Goal: Task Accomplishment & Management: Complete application form

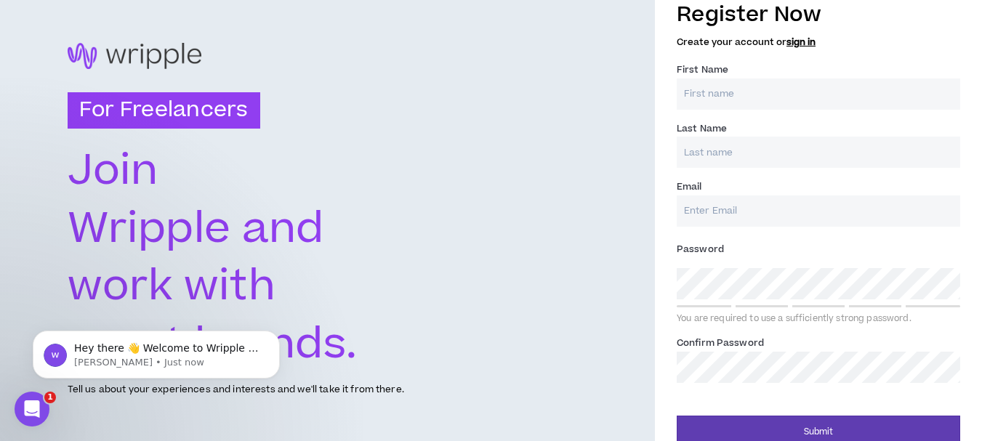
scroll to position [39, 0]
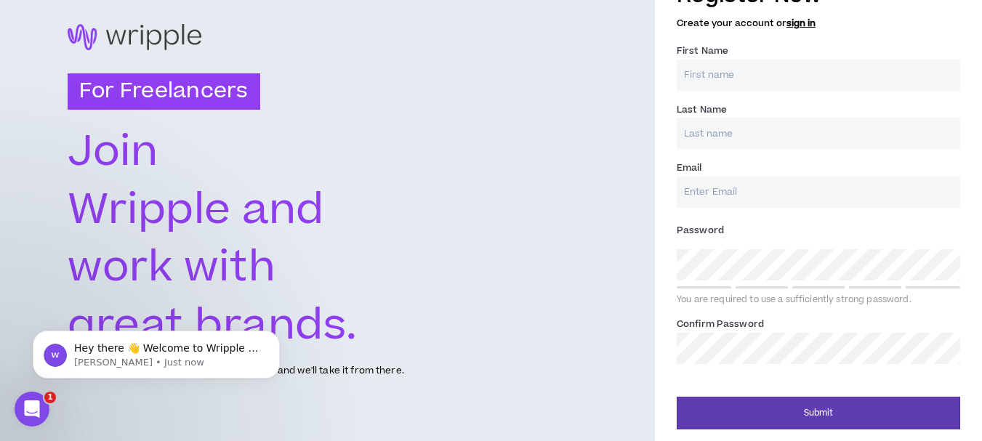
click at [756, 75] on input "First Name *" at bounding box center [817, 75] width 283 height 31
type input "[PERSON_NAME]"
click at [732, 132] on input "Last Name *" at bounding box center [817, 133] width 283 height 31
type input "[PERSON_NAME]"
drag, startPoint x: 717, startPoint y: 196, endPoint x: 718, endPoint y: 203, distance: 7.3
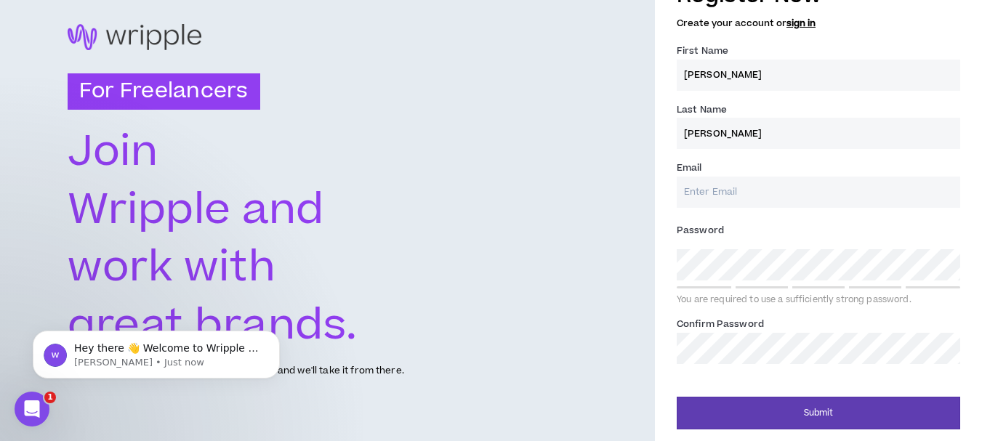
click at [717, 196] on input "Email *" at bounding box center [817, 192] width 283 height 31
type input "[DOMAIN_NAME][EMAIL_ADDRESS][DOMAIN_NAME]"
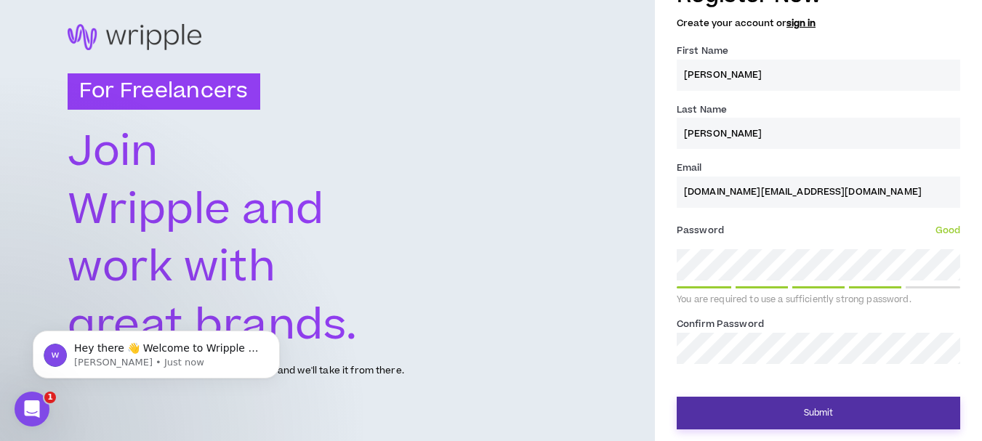
click at [812, 410] on button "Submit" at bounding box center [817, 413] width 283 height 33
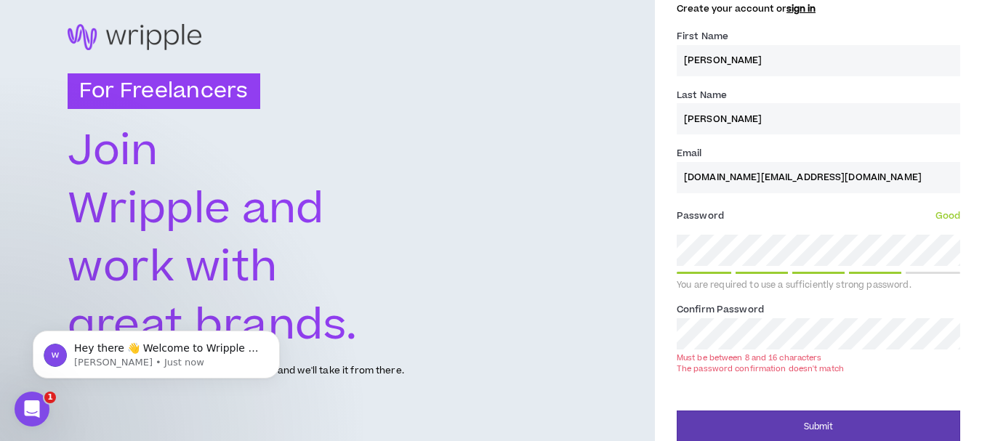
scroll to position [47, 0]
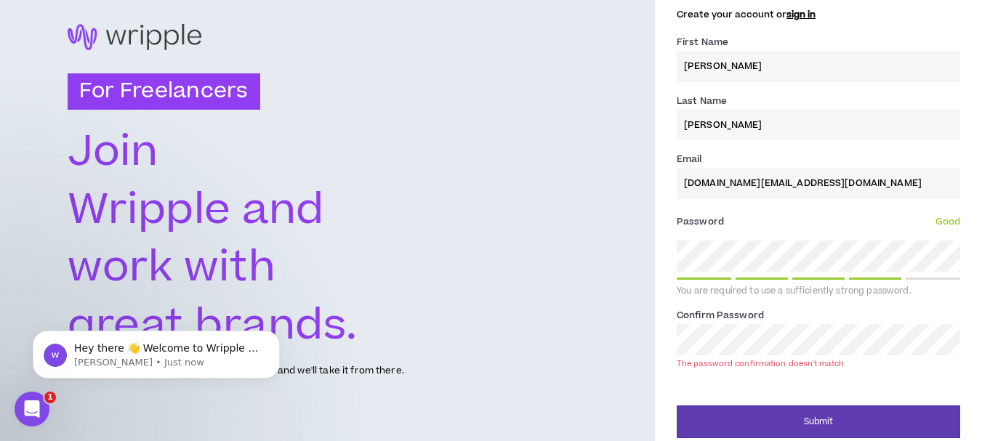
click at [551, 343] on div "For Freelancers [PERSON_NAME] and work with great brands. Tell us about your ex…" at bounding box center [491, 201] width 982 height 497
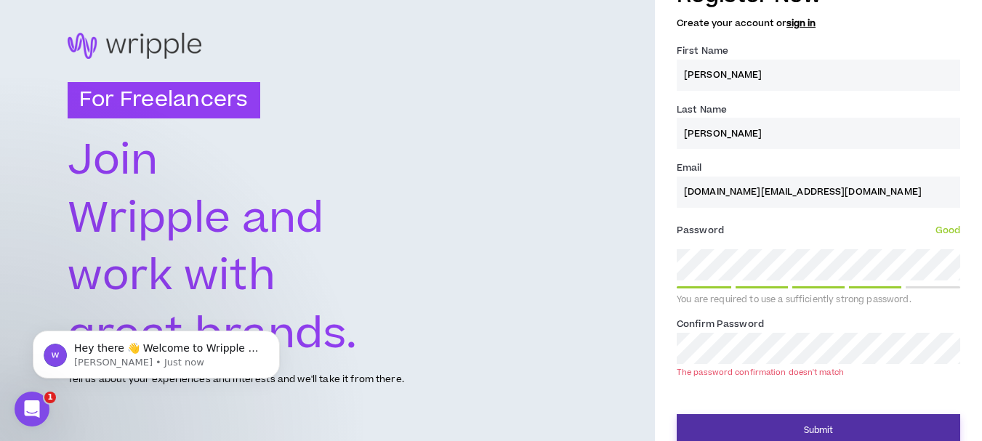
click at [801, 426] on button "Submit" at bounding box center [817, 430] width 283 height 33
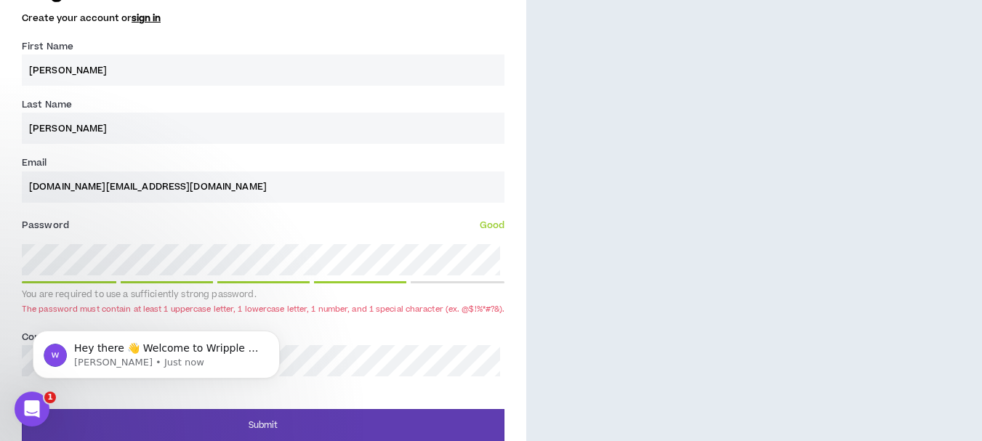
scroll to position [546, 0]
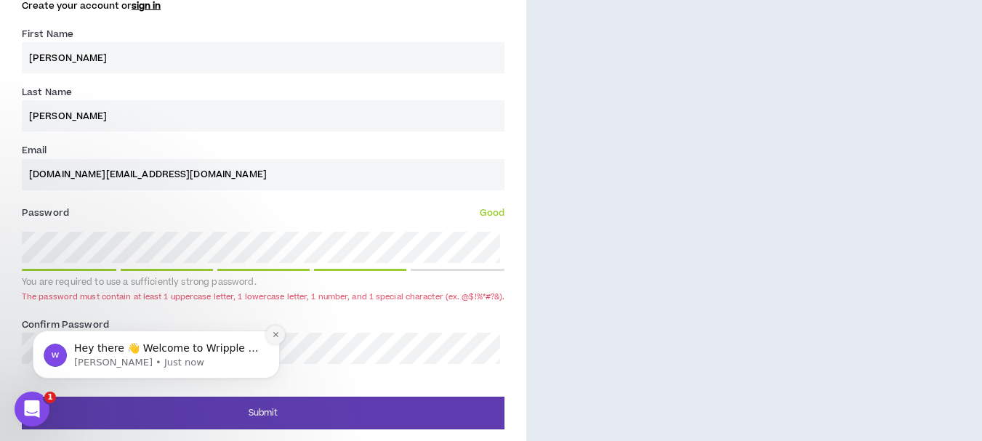
click at [272, 333] on icon "Dismiss notification" at bounding box center [276, 335] width 8 height 8
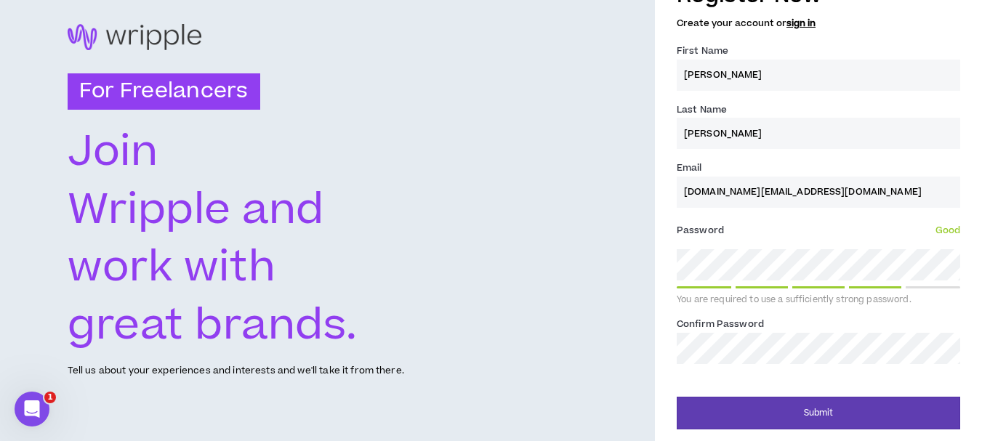
scroll to position [39, 0]
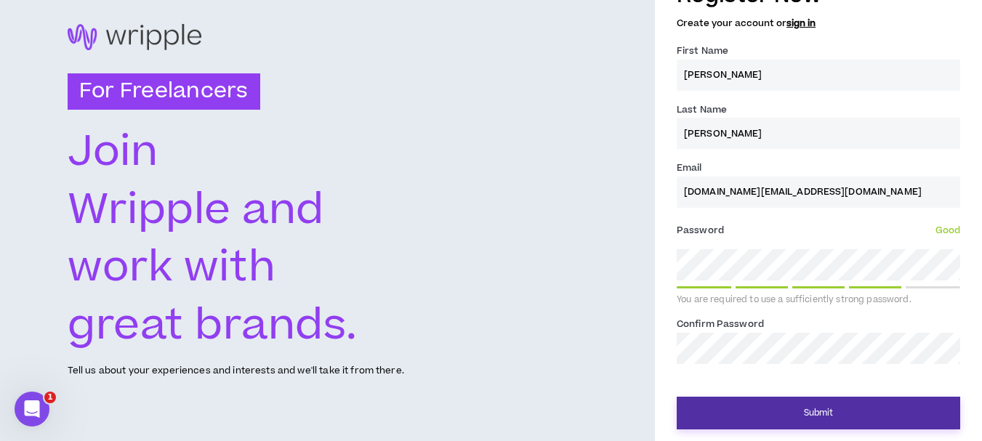
click at [794, 417] on button "Submit" at bounding box center [817, 413] width 283 height 33
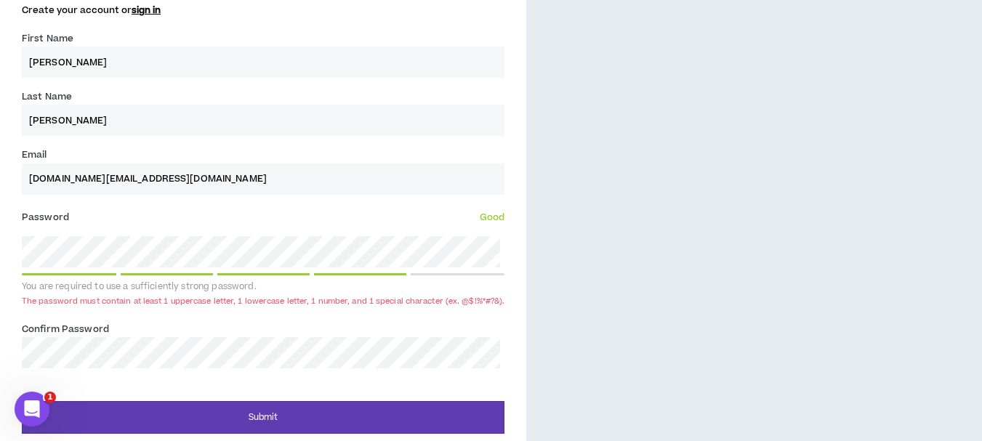
scroll to position [546, 0]
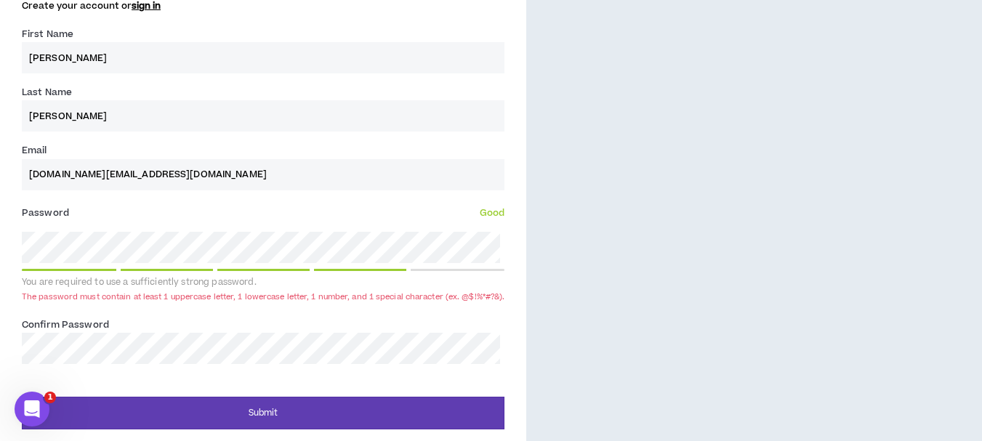
click at [182, 295] on div "The password must contain at least 1 uppercase letter, 1 lowercase letter, 1 nu…" at bounding box center [263, 296] width 482 height 11
click at [489, 299] on div "The password must contain at least 1 uppercase letter, 1 lowercase letter, 1 nu…" at bounding box center [263, 296] width 482 height 11
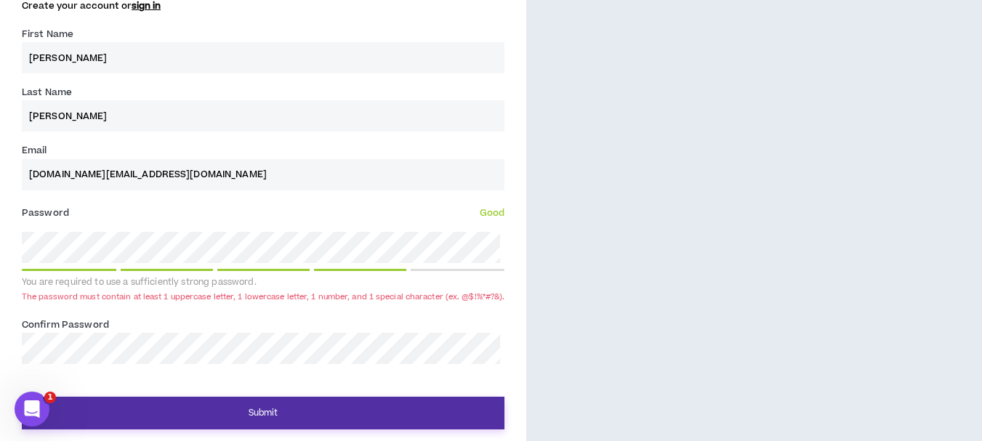
click at [287, 408] on button "Submit" at bounding box center [263, 413] width 482 height 33
